Goal: Task Accomplishment & Management: Complete application form

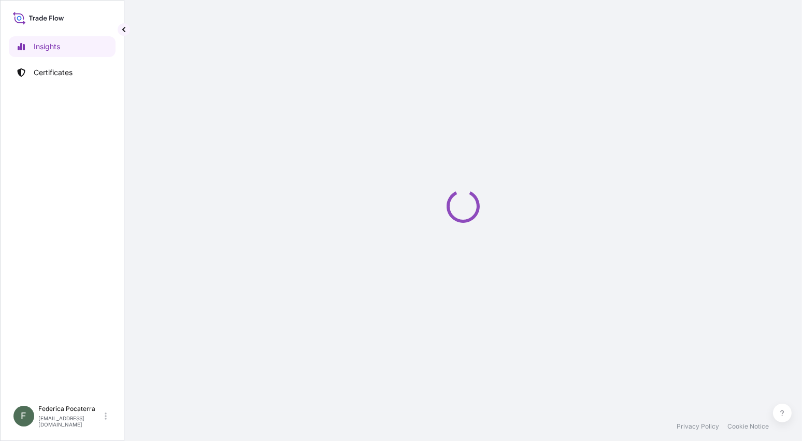
select select "2025"
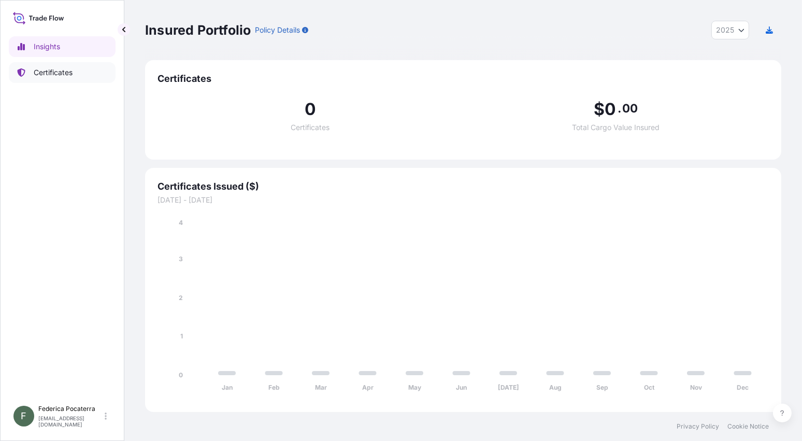
click at [47, 65] on link "Certificates" at bounding box center [62, 72] width 107 height 21
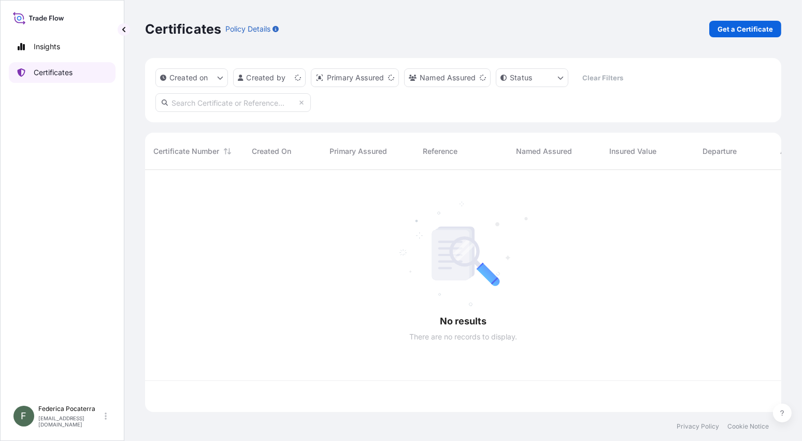
scroll to position [240, 629]
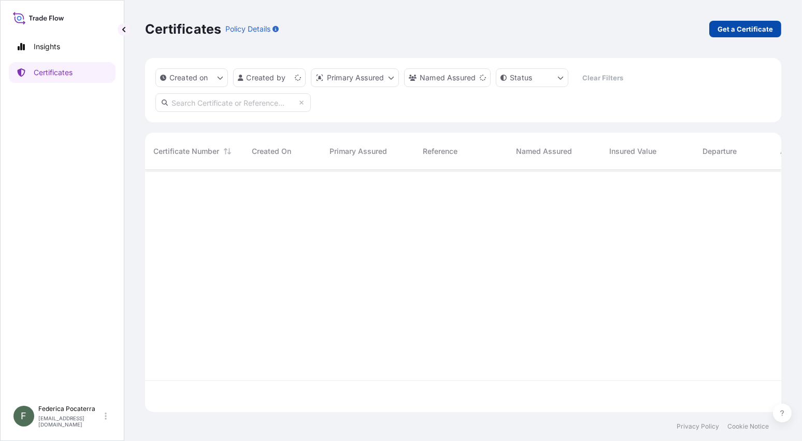
click at [765, 26] on p "Get a Certificate" at bounding box center [745, 29] width 55 height 10
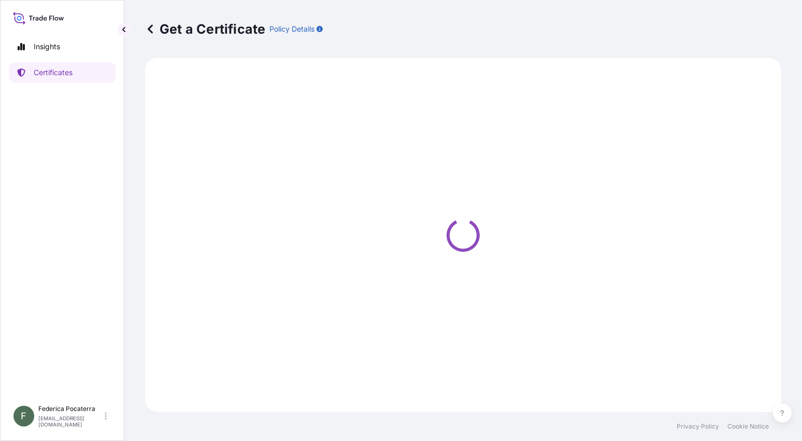
select select "Sea"
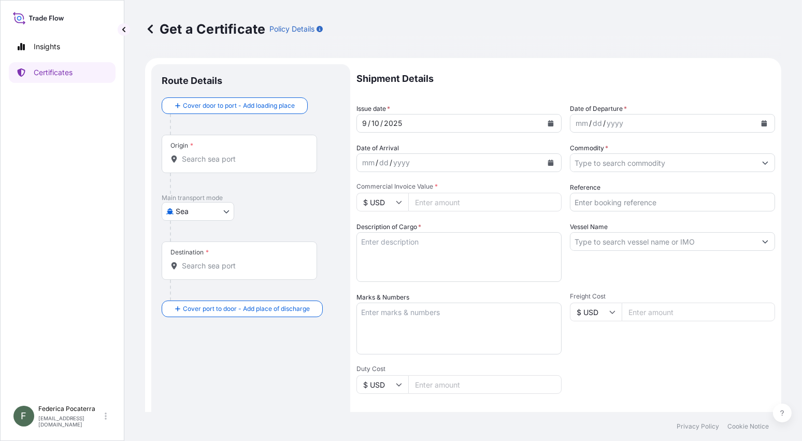
click at [205, 161] on input "Origin *" at bounding box center [243, 159] width 122 height 10
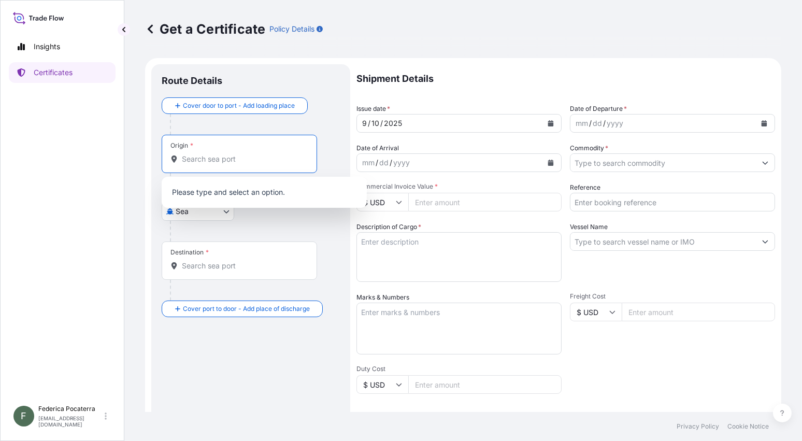
paste input "ROTTERDAM"
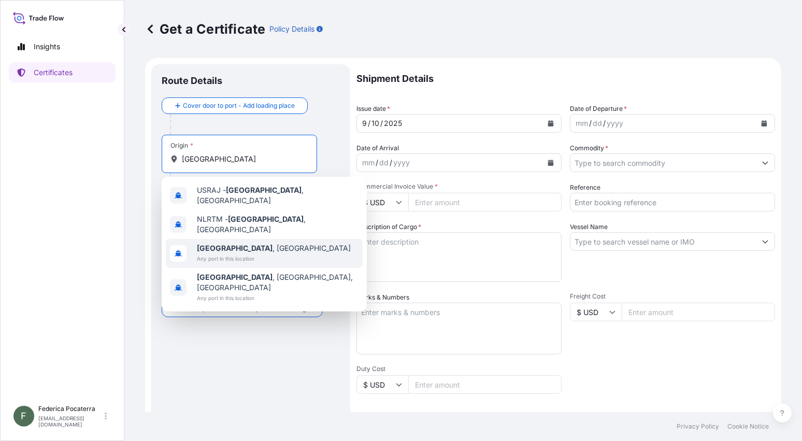
click at [218, 253] on span "Any port in this location" at bounding box center [274, 258] width 154 height 10
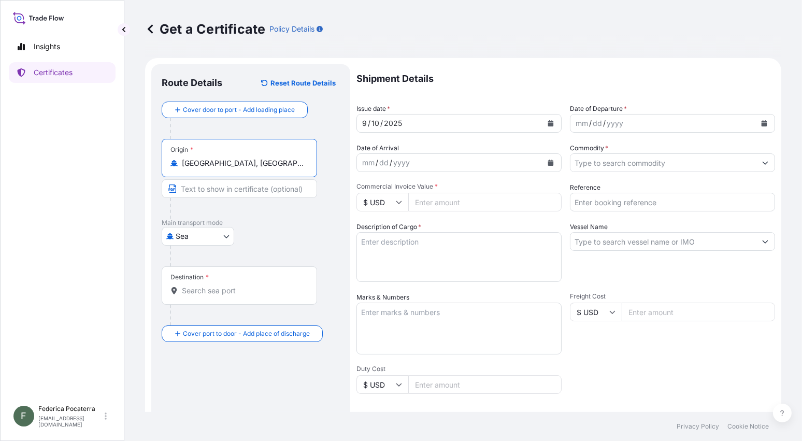
type input "Rotterdam, Netherlands"
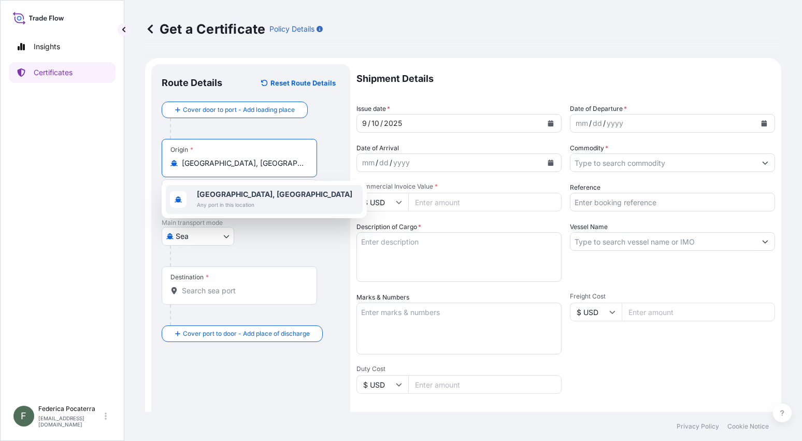
click at [253, 197] on b "Rotterdam, Netherlands" at bounding box center [274, 194] width 155 height 9
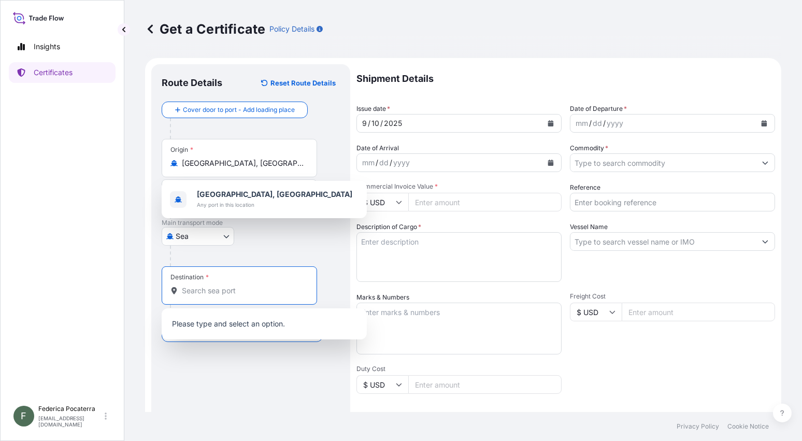
click at [205, 286] on input "Destination *" at bounding box center [243, 291] width 122 height 10
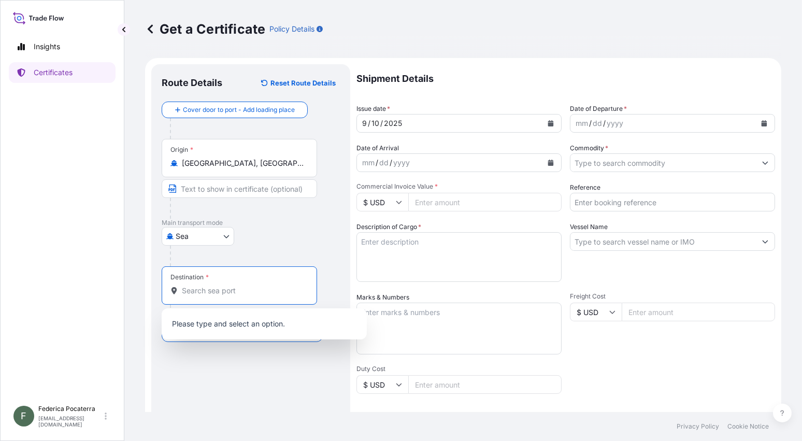
paste input "DALIAN"
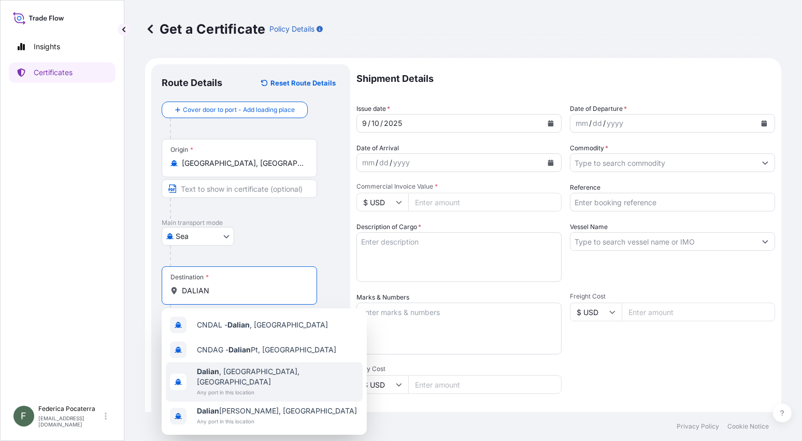
click at [220, 387] on span "Any port in this location" at bounding box center [278, 392] width 162 height 10
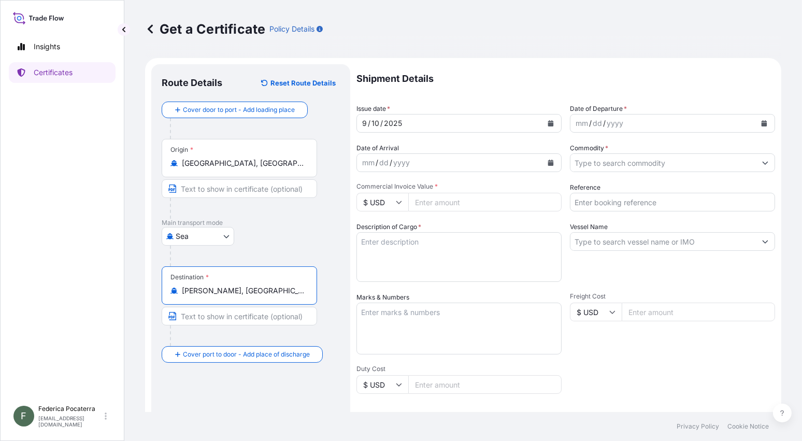
type input "Dalian, Liaoning, China"
click at [205, 317] on input "Text to appear on certificate" at bounding box center [239, 316] width 155 height 19
type input "Dalian, China"
click at [548, 122] on icon "Calendar" at bounding box center [551, 123] width 6 height 6
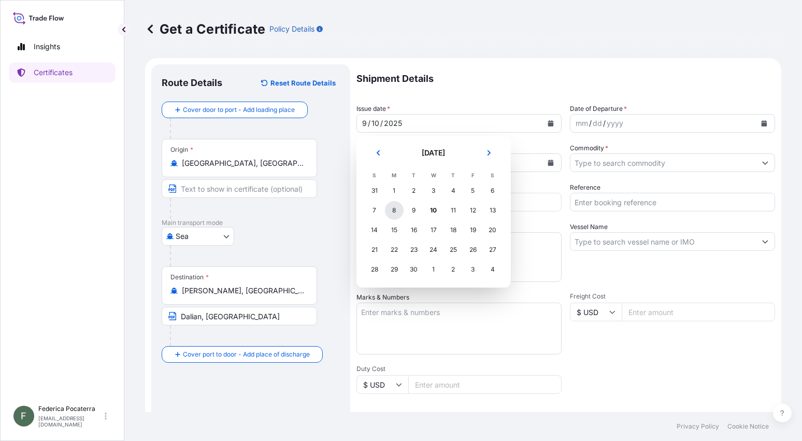
click at [392, 210] on div "8" at bounding box center [394, 210] width 19 height 19
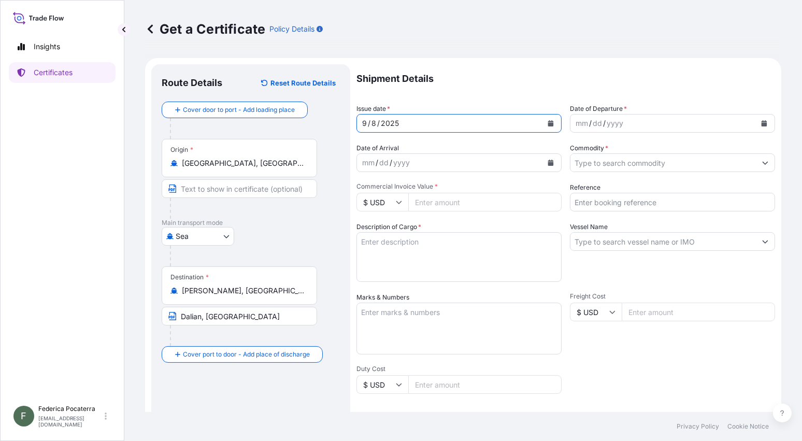
click at [762, 123] on icon "Calendar" at bounding box center [765, 123] width 6 height 6
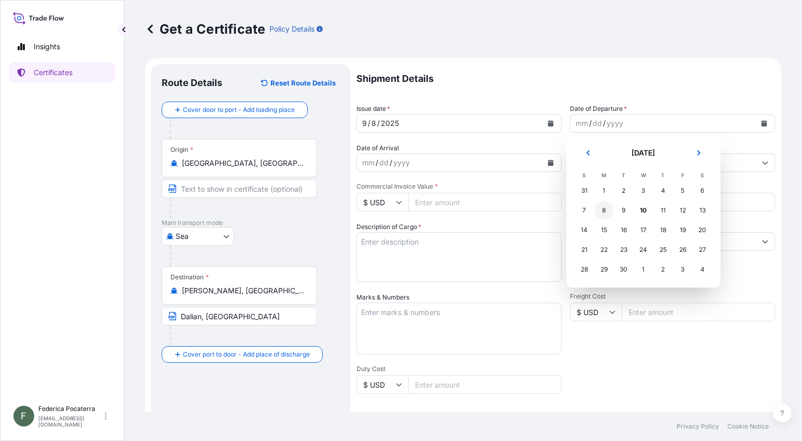
click at [602, 212] on div "8" at bounding box center [604, 210] width 19 height 19
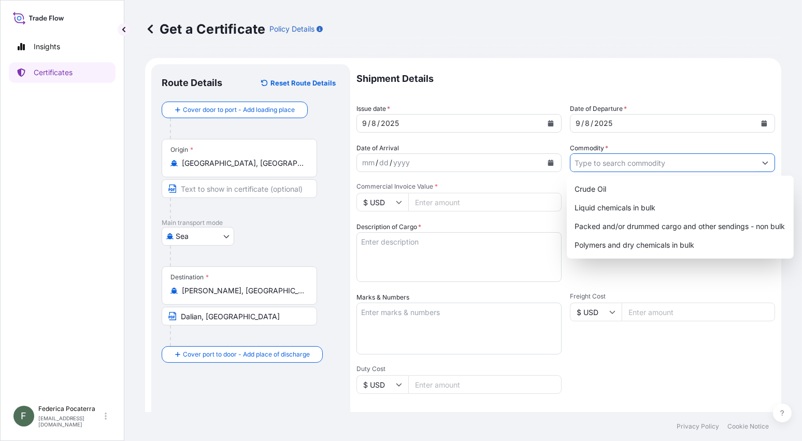
click at [762, 165] on button "Show suggestions" at bounding box center [765, 162] width 19 height 19
click at [708, 227] on div "Packed and/or drummed cargo and other sendings - non bulk" at bounding box center [680, 226] width 219 height 19
type input "Packed and/or drummed cargo and other sendings - non bulk"
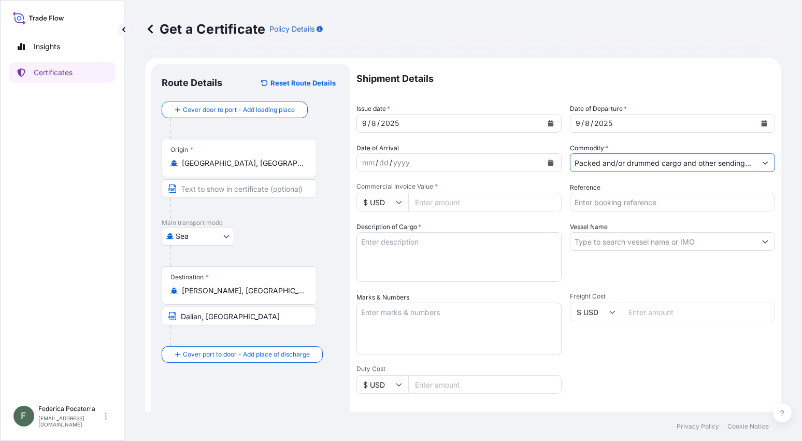
click at [402, 202] on icon at bounding box center [399, 202] width 6 height 6
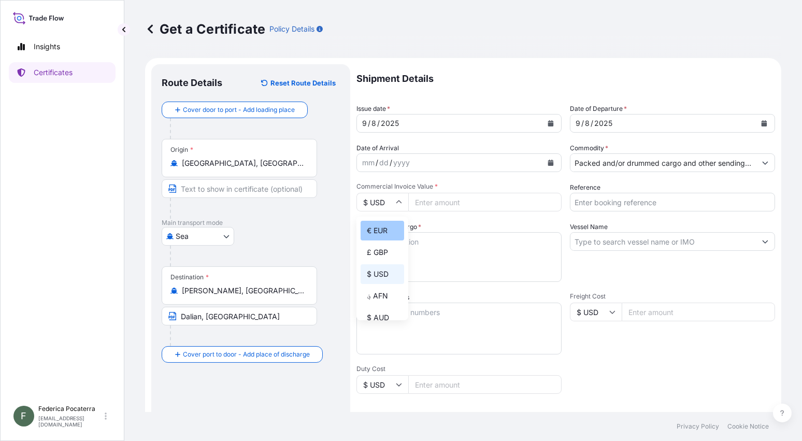
click at [380, 230] on div "€ EUR" at bounding box center [383, 231] width 44 height 20
type input "€ EUR"
click at [442, 206] on input "Commercial Invoice Value *" at bounding box center [484, 202] width 153 height 19
paste input "1.32"
click at [432, 204] on input "1" at bounding box center [484, 202] width 153 height 19
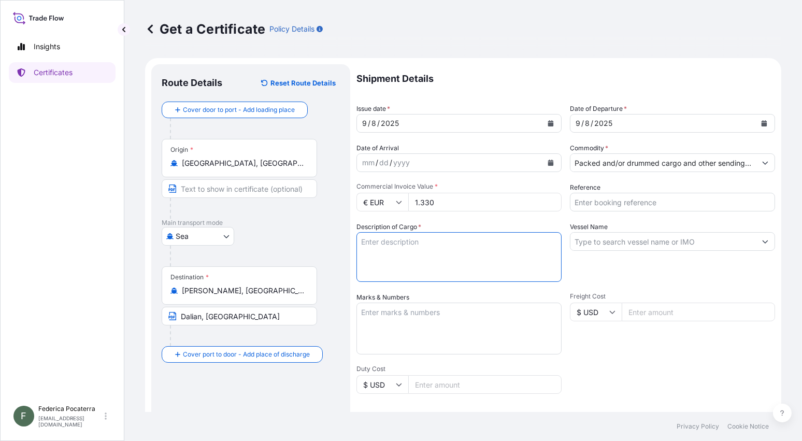
click at [406, 243] on textarea "Description of Cargo *" at bounding box center [459, 257] width 205 height 50
click at [435, 202] on input "1.330" at bounding box center [484, 202] width 153 height 19
type input "1320097"
type input "1320097.50"
click at [427, 249] on textarea "Description of Cargo *" at bounding box center [459, 257] width 205 height 50
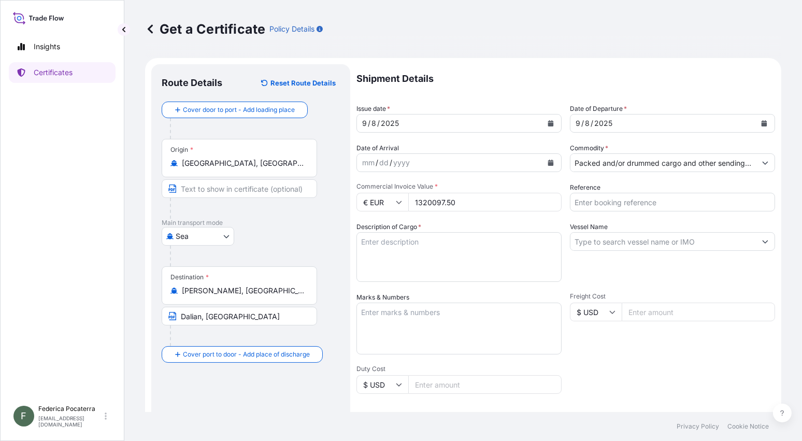
click at [581, 201] on input "Reference" at bounding box center [672, 202] width 205 height 19
paste input "5013185366"
type input "5013185366"
click at [579, 241] on input "Vessel Name" at bounding box center [664, 241] width 186 height 19
paste input "MORTEN MAERSK"
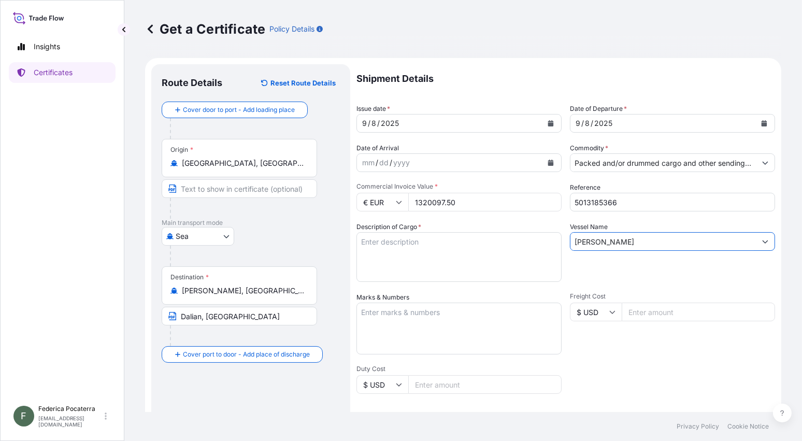
click at [659, 247] on input "MORTEN MAERSK" at bounding box center [664, 241] width 186 height 19
paste input "535E"
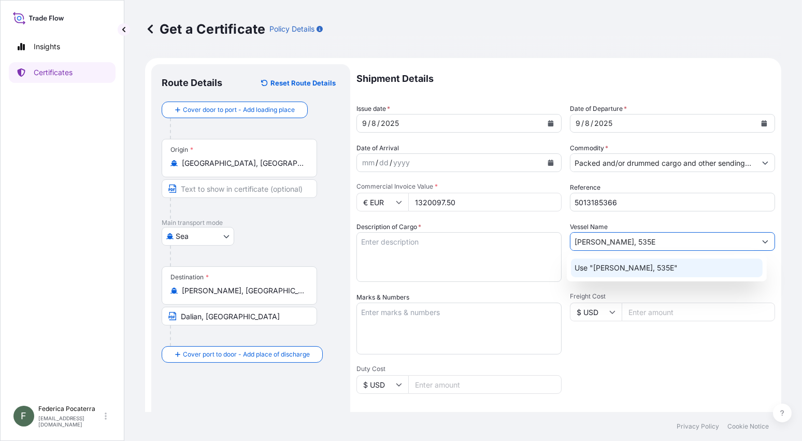
click at [646, 263] on p "Use "MORTEN MAERSK, 535E"" at bounding box center [626, 268] width 103 height 10
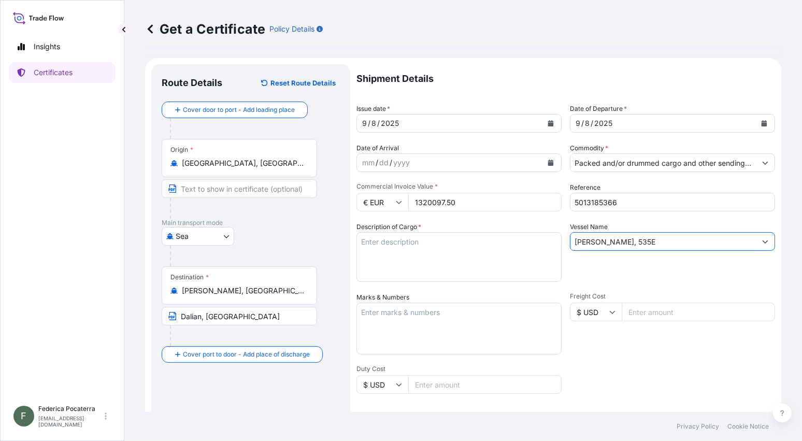
type input "MORTEN MAERSK, 535E"
click at [372, 244] on textarea "Description of Cargo *" at bounding box center [459, 257] width 205 height 50
paste textarea "1X40' BOX "TCLU 4159051" SAID TO CONTAIN N°100 STEEL DRUMS OF Z 501 AVANT CATAL…"
click at [414, 245] on textarea "1X40' BOX "TCLU 4159051" SAID TO CONTAIN N°100 STEEL DRUMS OF Z 501 AVANT CATAL…" at bounding box center [459, 257] width 205 height 50
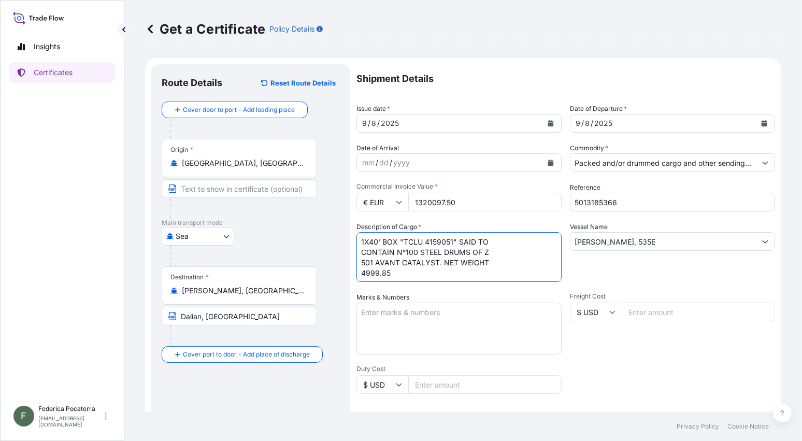
drag, startPoint x: 402, startPoint y: 240, endPoint x: 420, endPoint y: 239, distance: 17.6
click at [420, 239] on textarea "1X40' BOX "TCLU 4159051" SAID TO CONTAIN N°100 STEEL DRUMS OF Z 501 AVANT CATAL…" at bounding box center [459, 257] width 205 height 50
paste textarea "HLX"
click at [436, 246] on textarea "1X40' BOX "HLXU 4159051" SAID TO CONTAIN N°100 STEEL DRUMS OF Z 501 AVANT CATAL…" at bounding box center [459, 257] width 205 height 50
drag, startPoint x: 424, startPoint y: 240, endPoint x: 451, endPoint y: 241, distance: 27.5
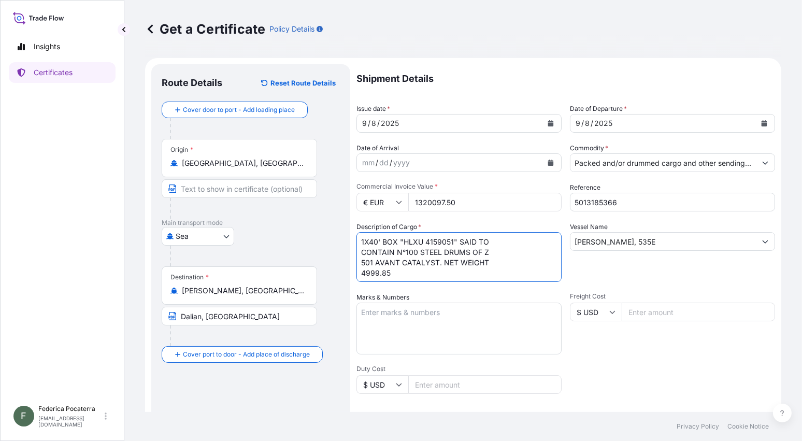
click at [451, 241] on textarea "1X40' BOX "HLXU 4159051" SAID TO CONTAIN N°100 STEEL DRUMS OF Z 501 AVANT CATAL…" at bounding box center [459, 257] width 205 height 50
paste textarea "8531622"
drag, startPoint x: 361, startPoint y: 273, endPoint x: 389, endPoint y: 274, distance: 28.5
click at [389, 274] on textarea "1X40' BOX "HLXU 8531622" SAID TO CONTAIN N°100 STEEL DRUMS OF Z 501 AVANT CATAL…" at bounding box center [459, 257] width 205 height 50
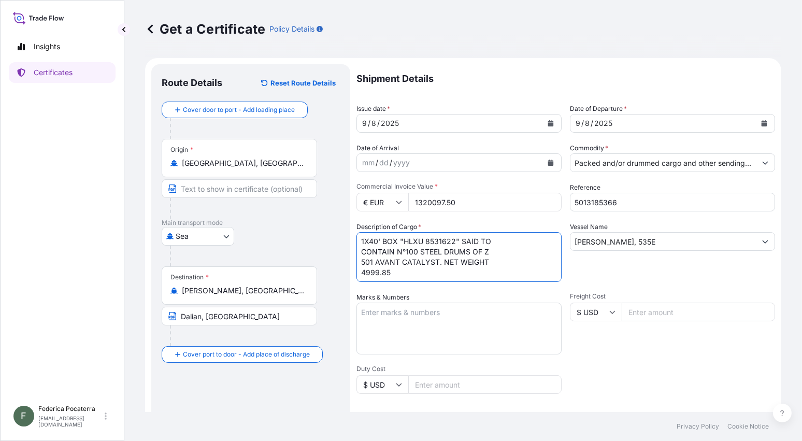
paste textarea ".981,50"
click at [368, 272] on textarea "1X40' BOX "HLXU 8531622" SAID TO CONTAIN N°100 STEEL DRUMS OF Z 501 AVANT CATAL…" at bounding box center [459, 257] width 205 height 50
type textarea "1X40' BOX "HLXU 8531622" SAID TO CONTAIN N°100 STEEL DRUMS OF Z 501 AVANT CATAL…"
click at [401, 313] on textarea "Marks & Numbers" at bounding box center [459, 329] width 205 height 52
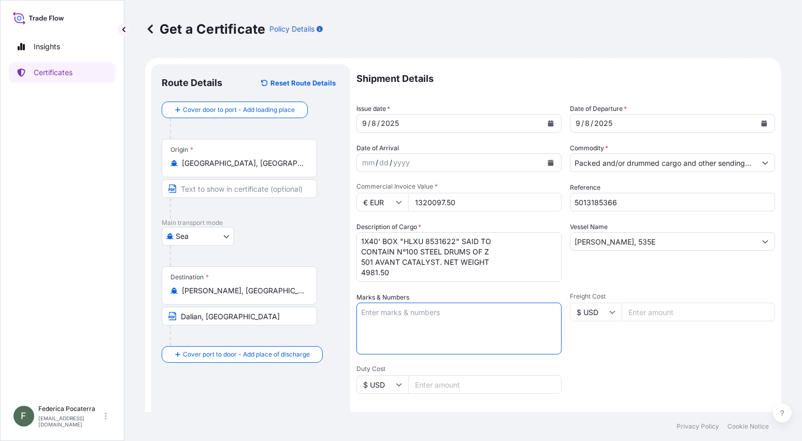
paste textarea "CUSTOMER PO: ABEIE2025-0803.GX FREIGHT PREPAID"
drag, startPoint x: 419, startPoint y: 311, endPoint x: 488, endPoint y: 311, distance: 68.9
click at [488, 311] on textarea "CUSTOMER PO: ABEIE2025-0803.GX FREIGHT PREPAID" at bounding box center [459, 329] width 205 height 52
paste textarea "711.YC"
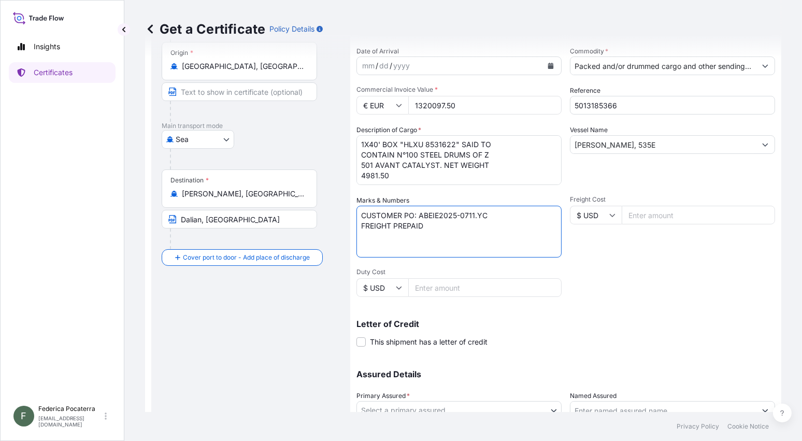
scroll to position [103, 0]
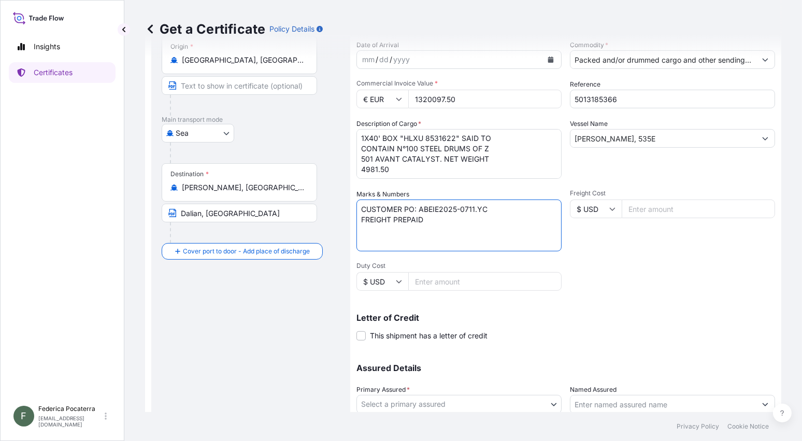
type textarea "CUSTOMER PO: ABEIE2025-0711.YC FREIGHT PREPAID"
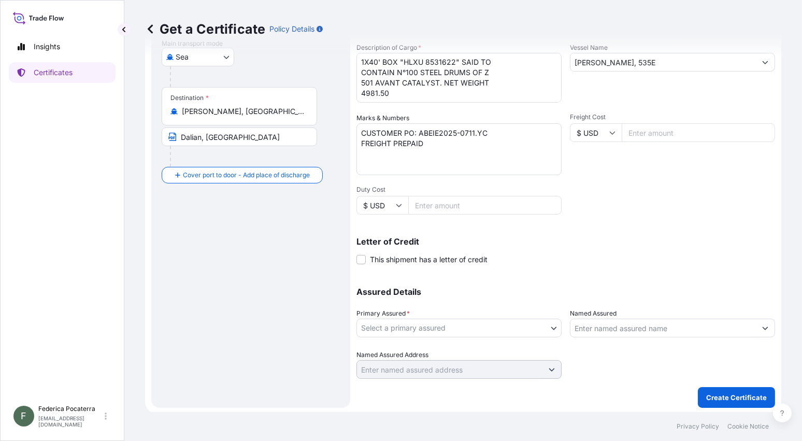
scroll to position [181, 0]
click at [550, 323] on body "Insights Certificates F Federica Pocaterra federica.pocaterra@lyondellbasell.co…" at bounding box center [401, 220] width 802 height 441
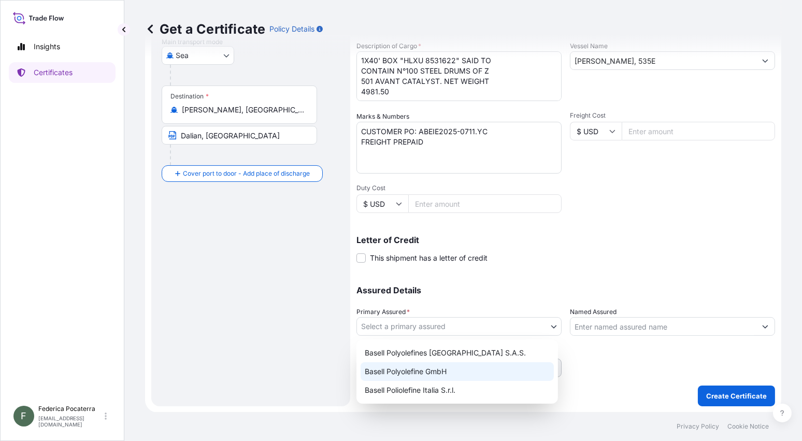
click at [415, 375] on div "Basell Polyolefine GmbH" at bounding box center [457, 371] width 193 height 19
select select "32037"
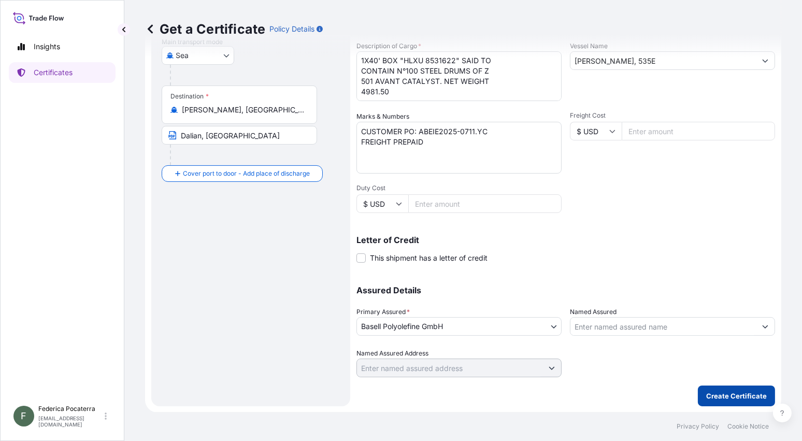
click at [723, 395] on p "Create Certificate" at bounding box center [736, 396] width 61 height 10
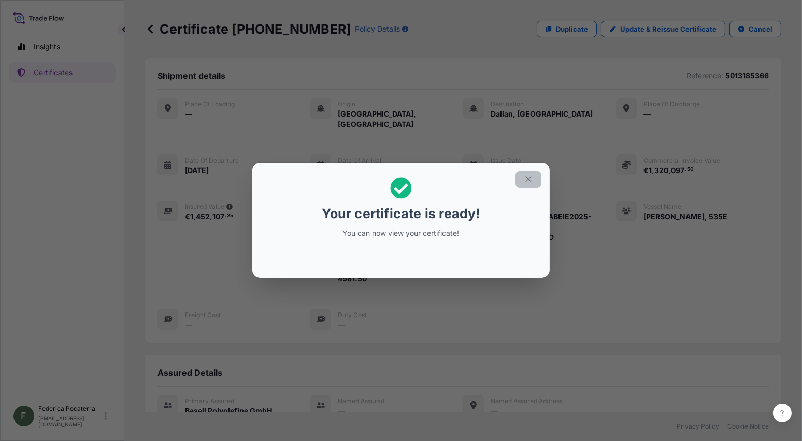
click at [525, 178] on icon "button" at bounding box center [528, 179] width 9 height 9
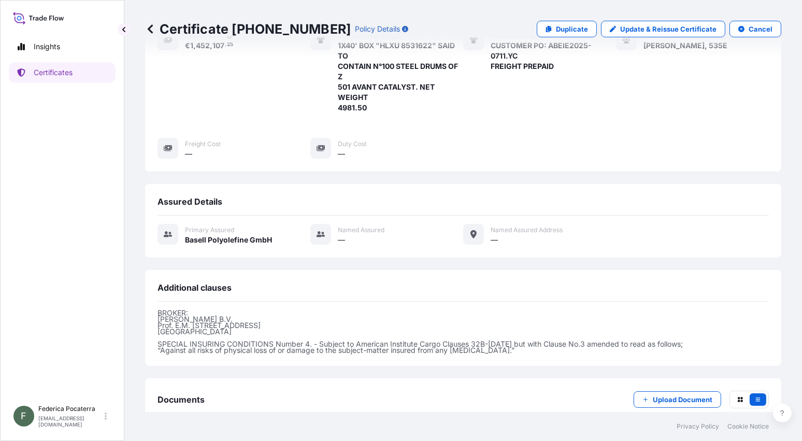
scroll to position [207, 0]
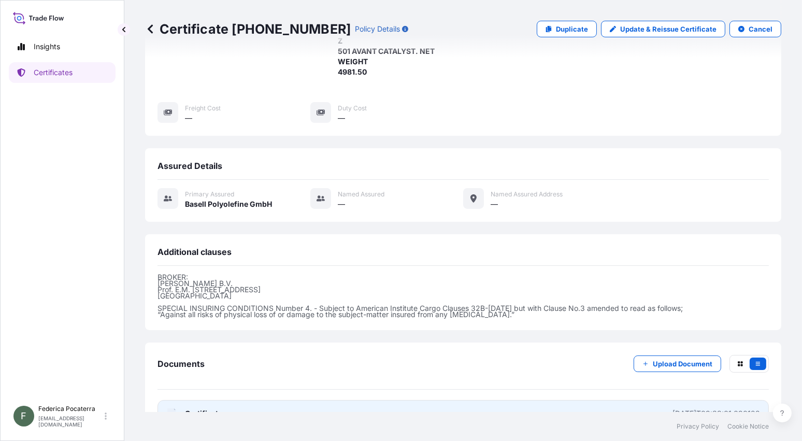
click at [166, 408] on icon "PDF" at bounding box center [171, 413] width 10 height 10
